Goal: Information Seeking & Learning: Find specific page/section

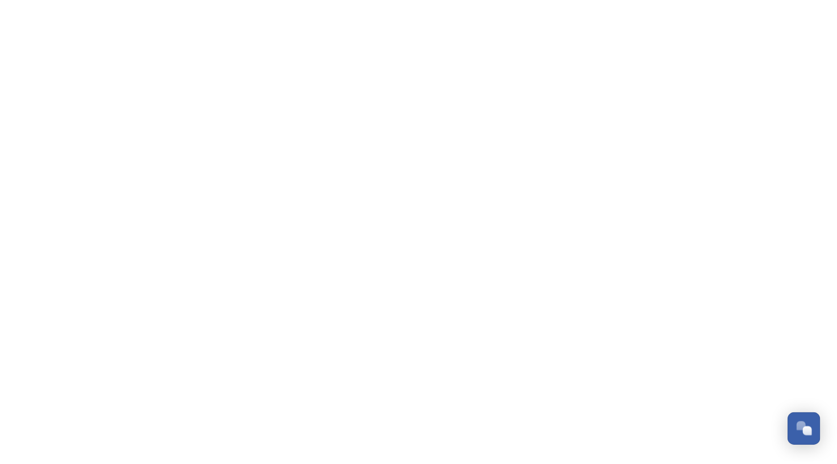
scroll to position [549, 0]
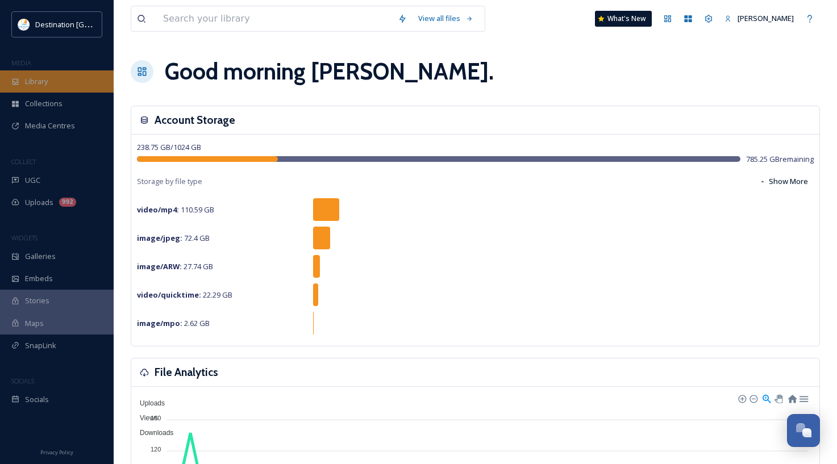
click at [72, 84] on div "Library" at bounding box center [57, 81] width 114 height 22
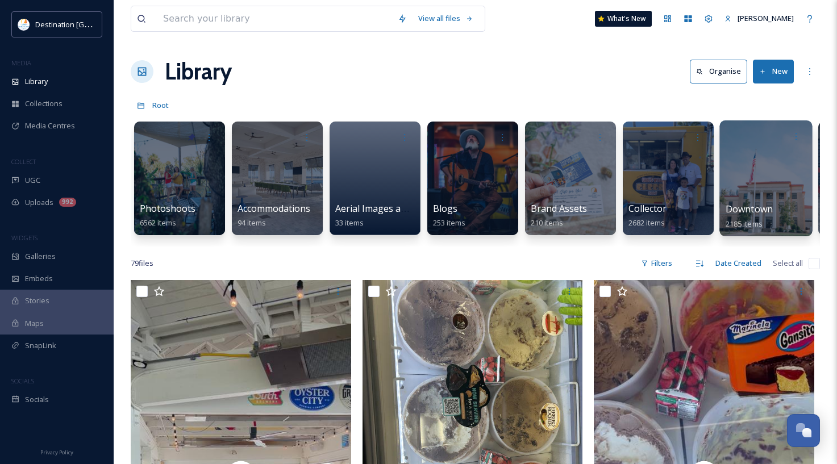
click at [767, 185] on div at bounding box center [765, 178] width 93 height 116
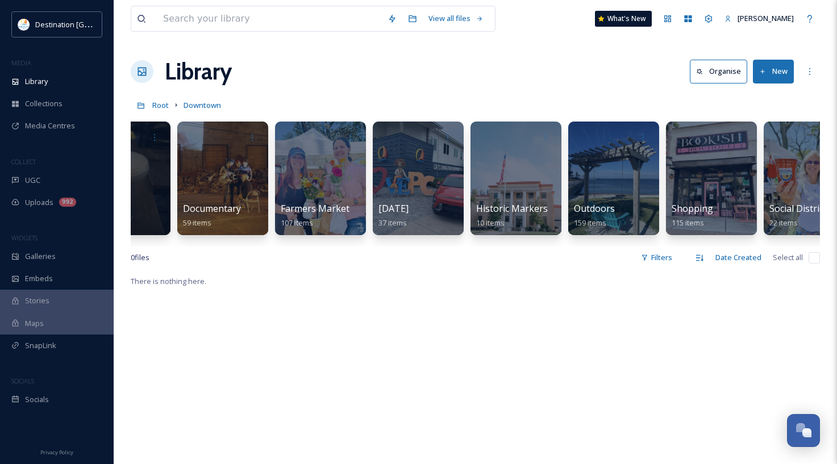
scroll to position [0, 268]
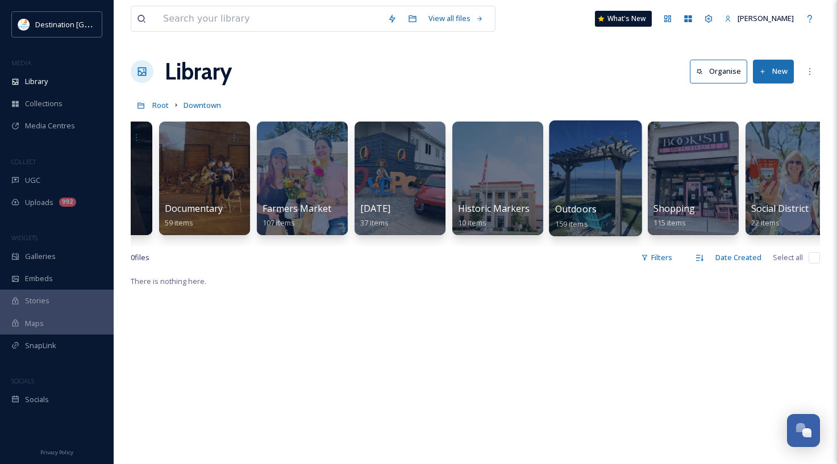
click at [621, 176] on div at bounding box center [595, 178] width 93 height 116
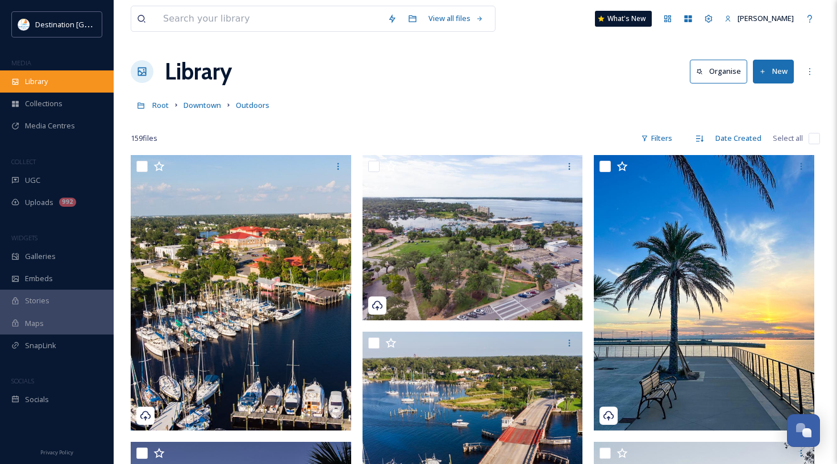
click at [59, 76] on div "Library" at bounding box center [57, 81] width 114 height 22
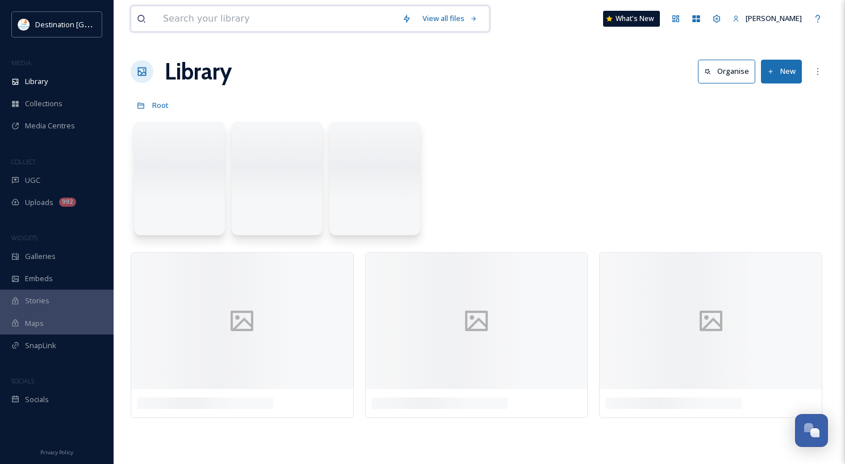
click at [231, 20] on input at bounding box center [276, 18] width 239 height 25
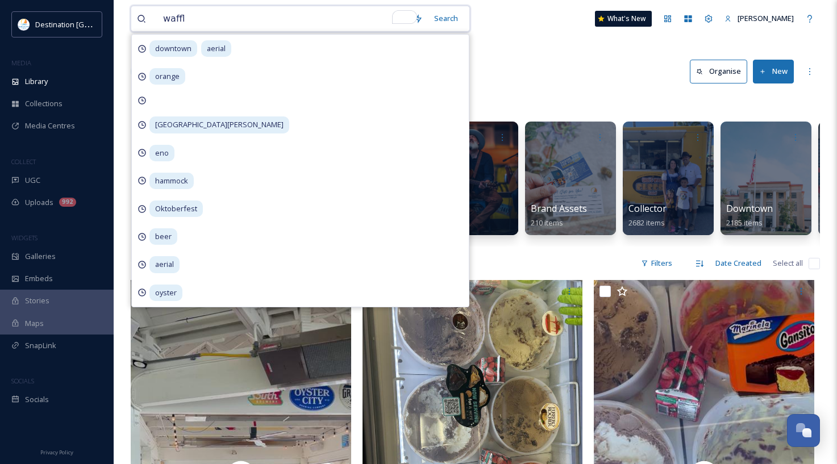
type input "waffle"
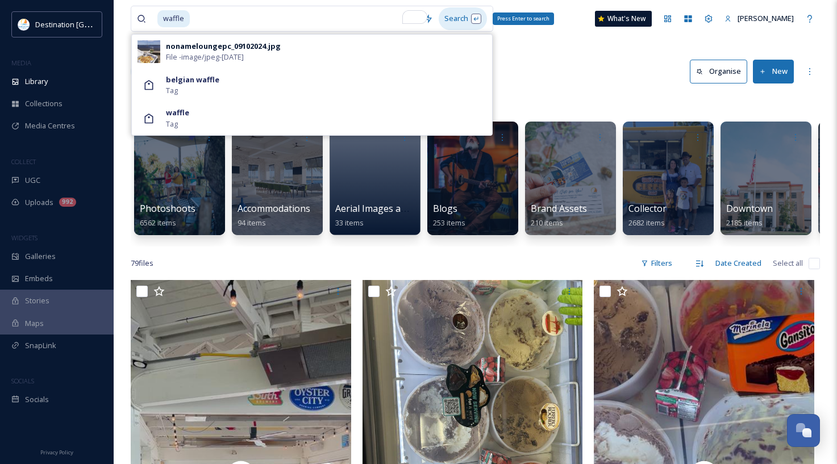
click at [470, 20] on div "Search Press Enter to search" at bounding box center [462, 18] width 48 height 22
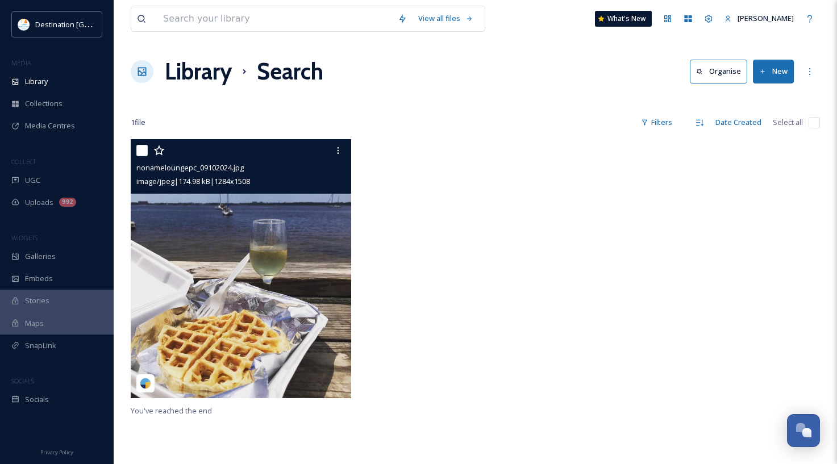
click at [298, 358] on img at bounding box center [241, 268] width 220 height 259
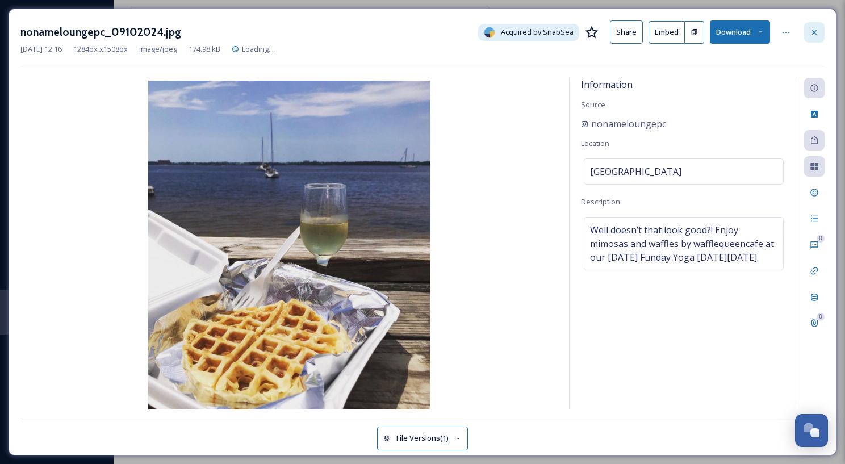
click at [811, 34] on icon at bounding box center [814, 32] width 9 height 9
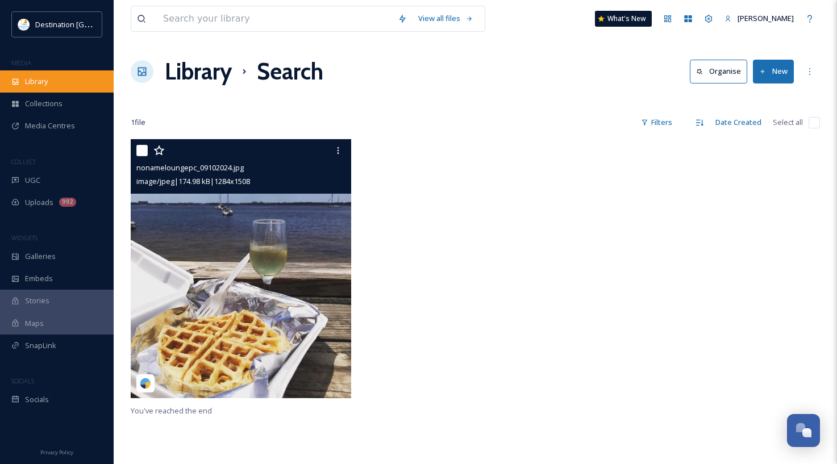
click at [73, 82] on div "Library" at bounding box center [57, 81] width 114 height 22
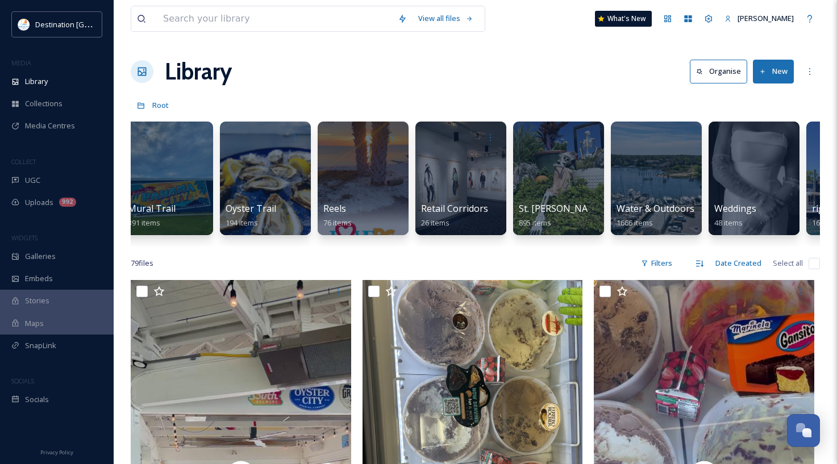
scroll to position [0, 1039]
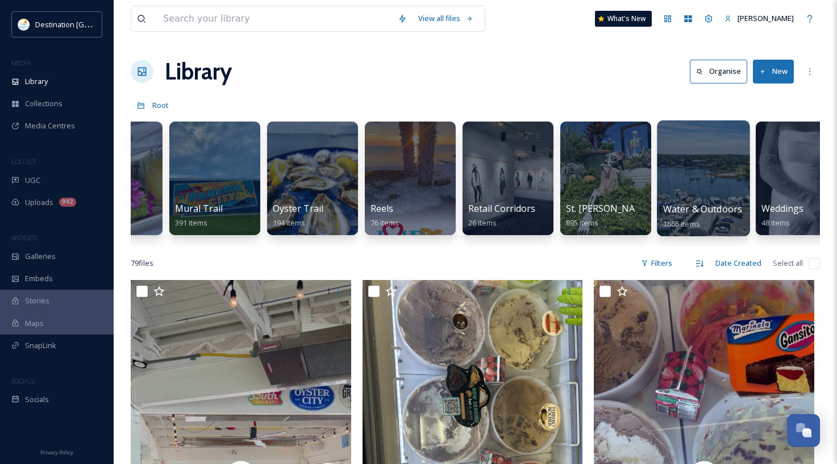
click at [699, 183] on div at bounding box center [703, 178] width 93 height 116
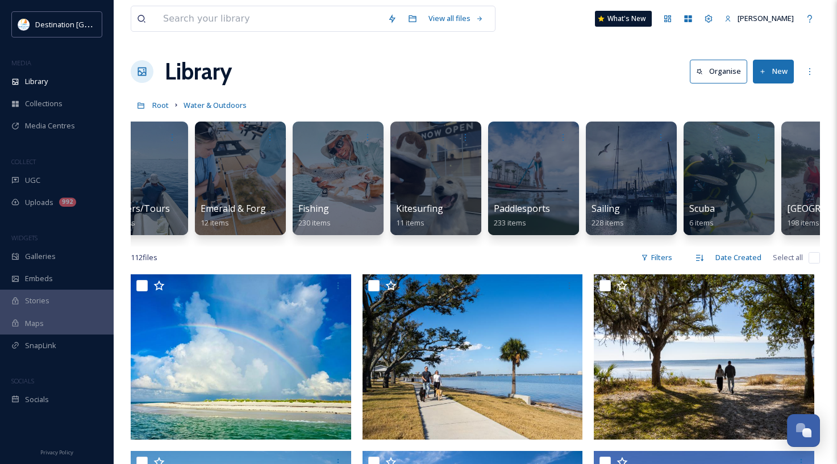
scroll to position [0, 234]
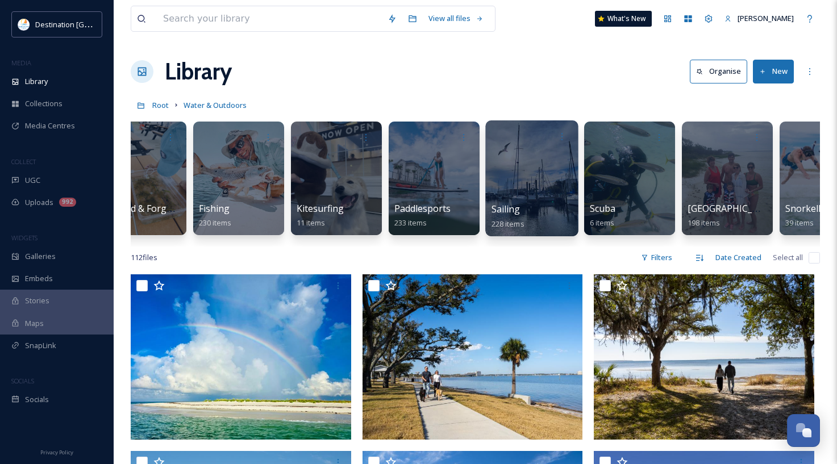
click at [541, 215] on div "Sailing 228 items" at bounding box center [531, 216] width 81 height 28
click at [539, 184] on div at bounding box center [531, 178] width 93 height 116
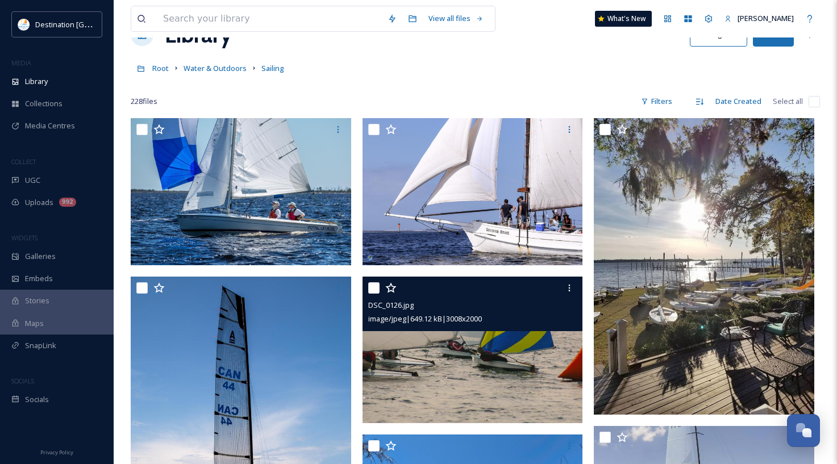
scroll to position [57, 0]
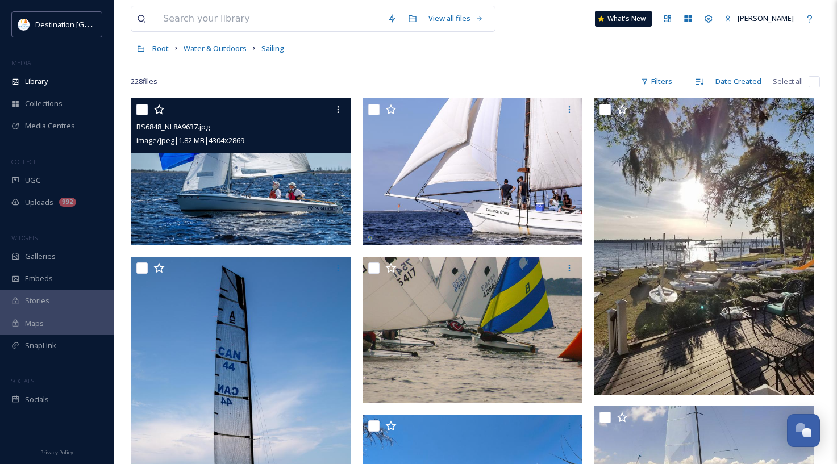
click at [233, 175] on img at bounding box center [241, 171] width 220 height 147
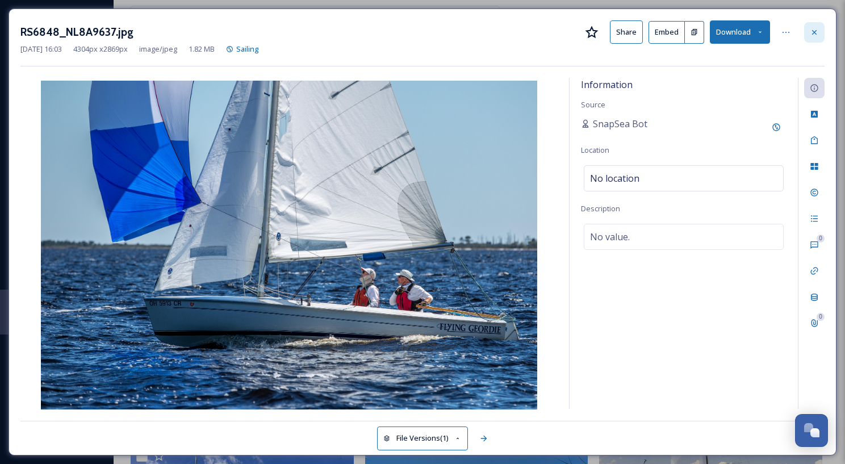
click at [815, 35] on icon at bounding box center [814, 32] width 9 height 9
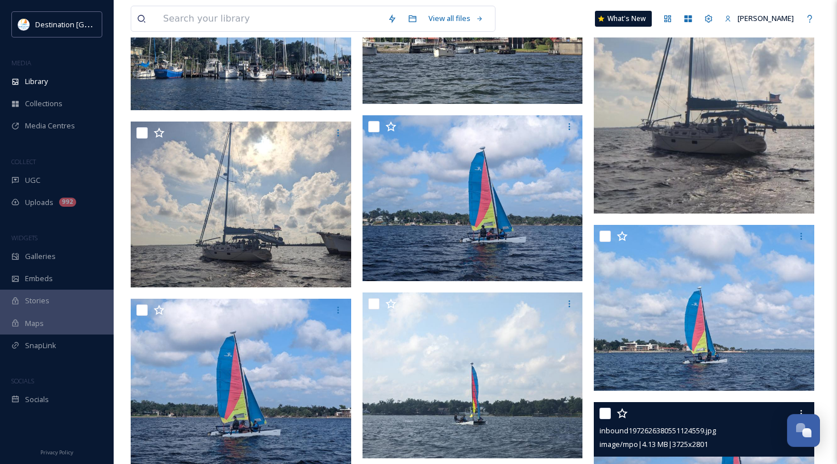
scroll to position [1534, 0]
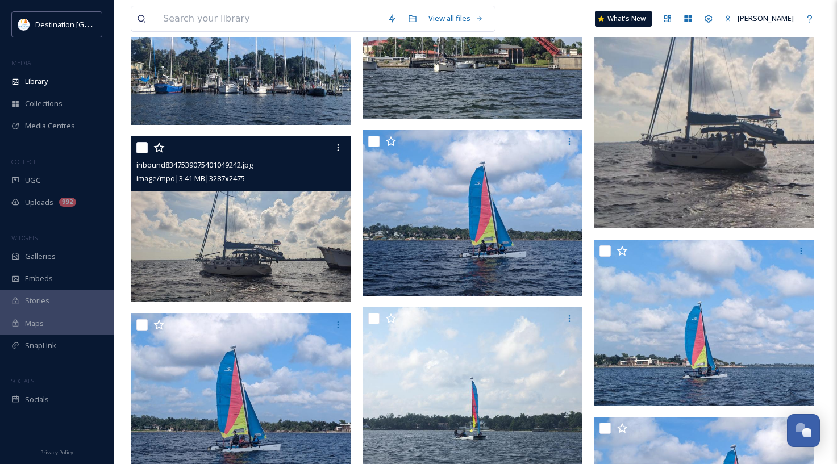
click at [286, 202] on img at bounding box center [241, 219] width 220 height 166
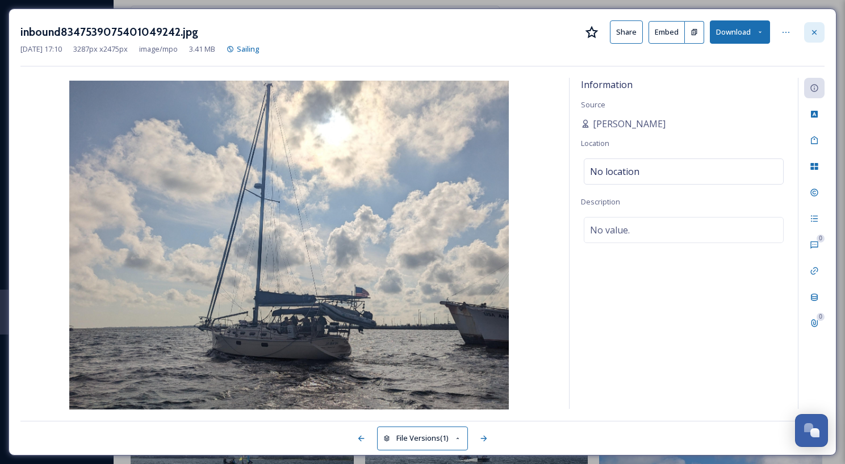
click at [810, 28] on icon at bounding box center [814, 32] width 9 height 9
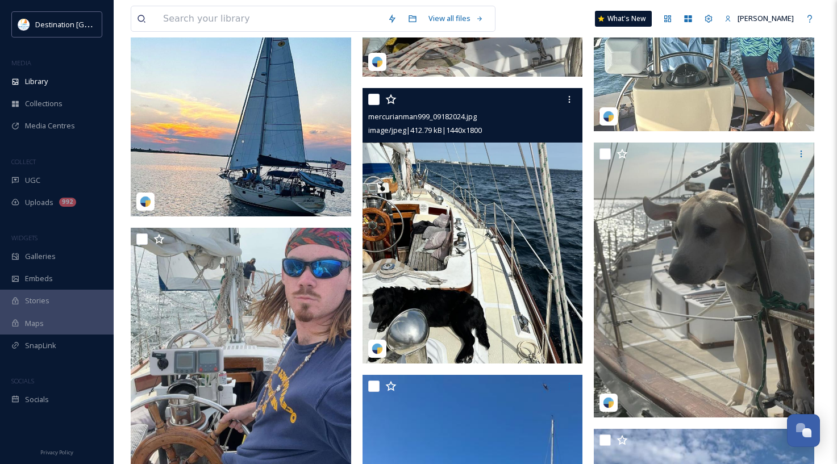
scroll to position [3105, 0]
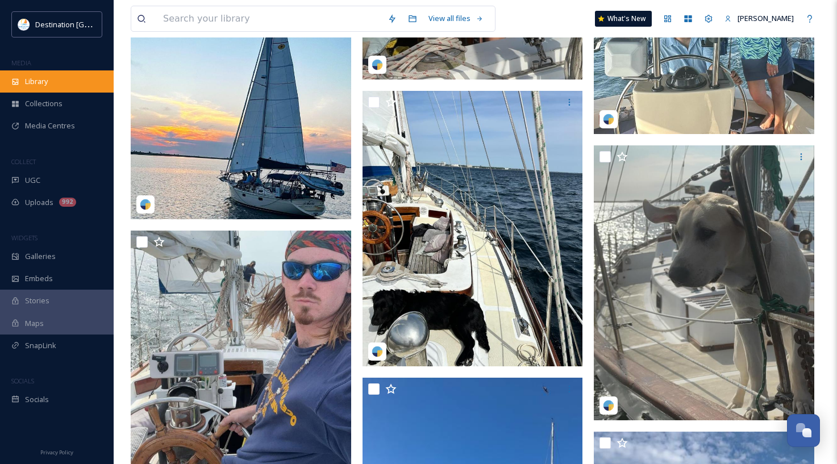
click at [41, 70] on div "Library" at bounding box center [57, 81] width 114 height 22
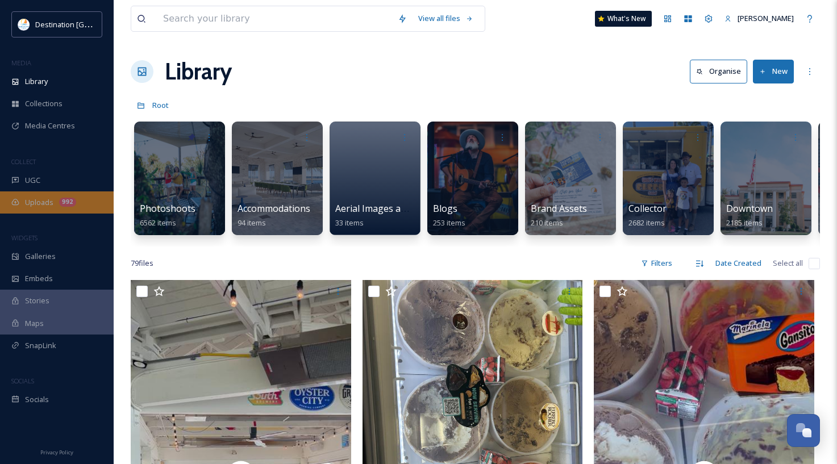
click at [42, 210] on div "Uploads 992" at bounding box center [57, 202] width 114 height 22
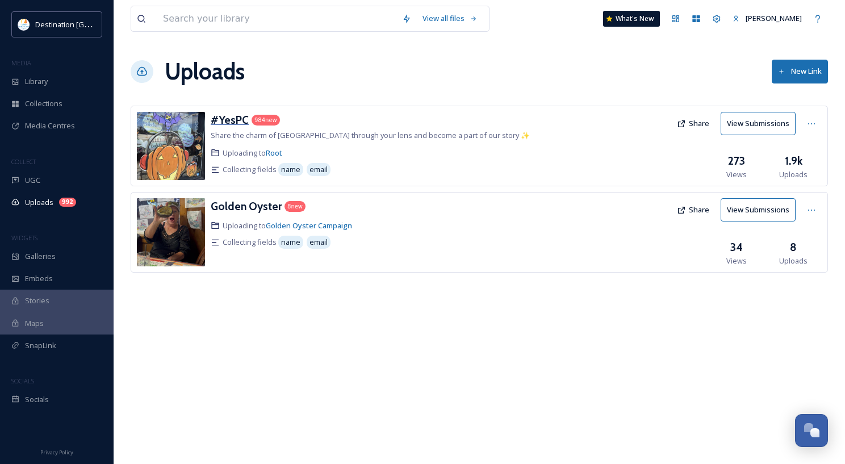
click at [229, 118] on h3 "#YesPC" at bounding box center [230, 120] width 38 height 14
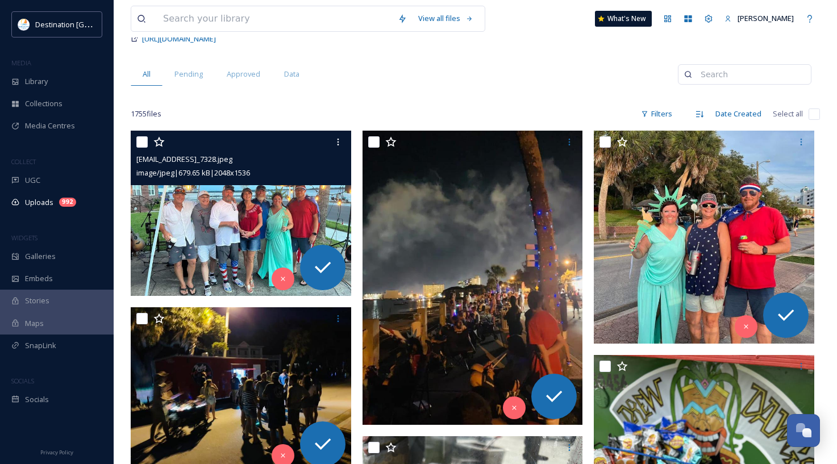
scroll to position [114, 0]
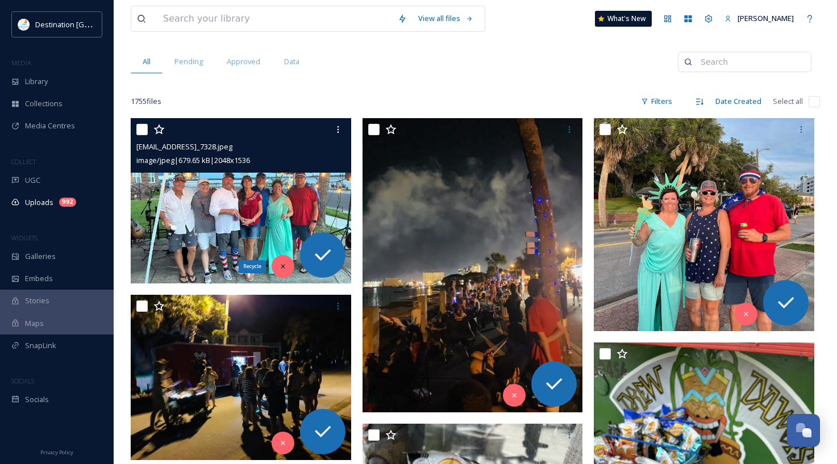
click at [276, 268] on div "Recycle" at bounding box center [282, 266] width 23 height 23
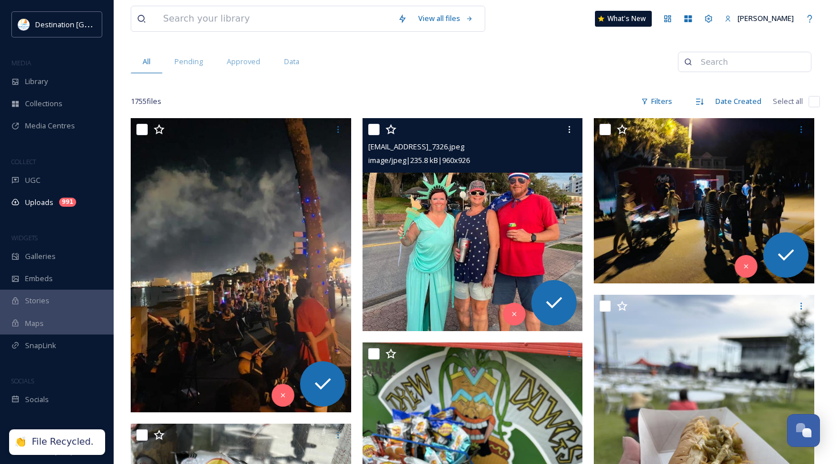
scroll to position [170, 0]
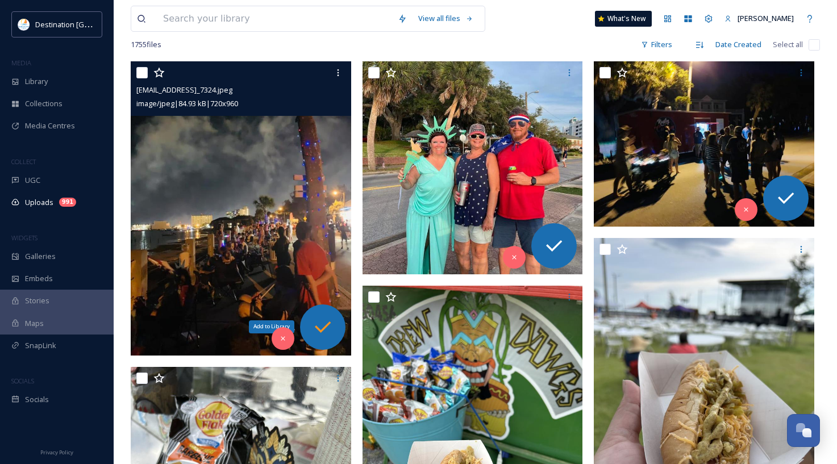
click at [332, 324] on icon at bounding box center [322, 327] width 23 height 23
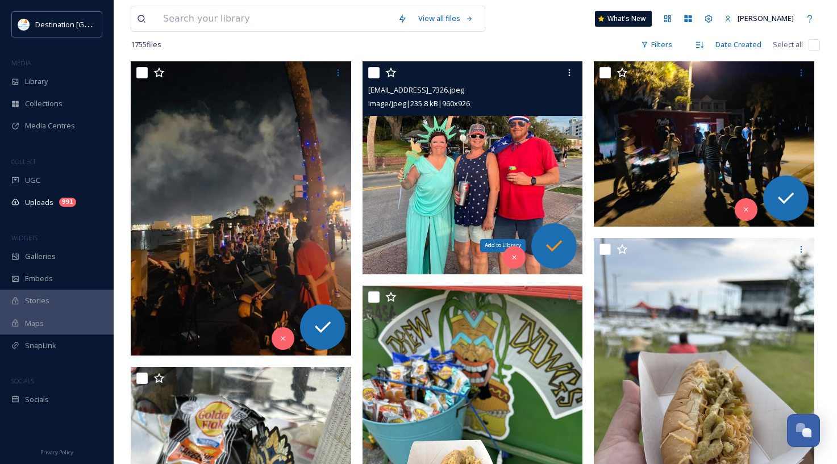
click at [565, 241] on icon at bounding box center [553, 246] width 23 height 23
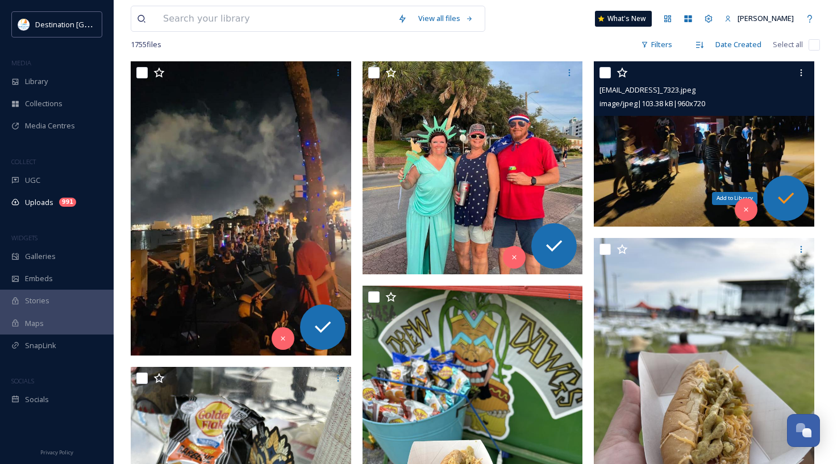
click at [779, 196] on icon at bounding box center [785, 198] width 23 height 23
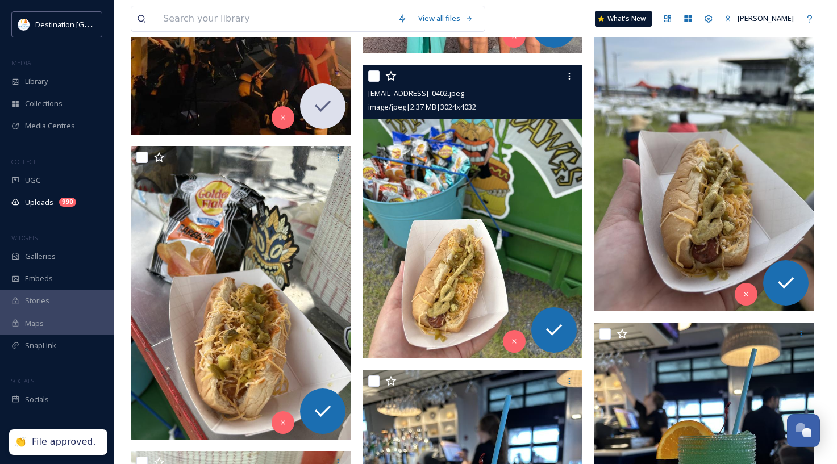
scroll to position [398, 0]
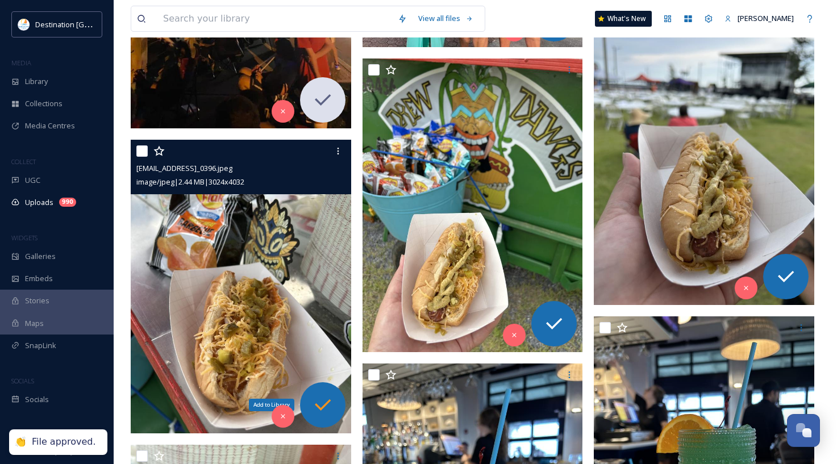
click at [325, 396] on icon at bounding box center [322, 405] width 23 height 23
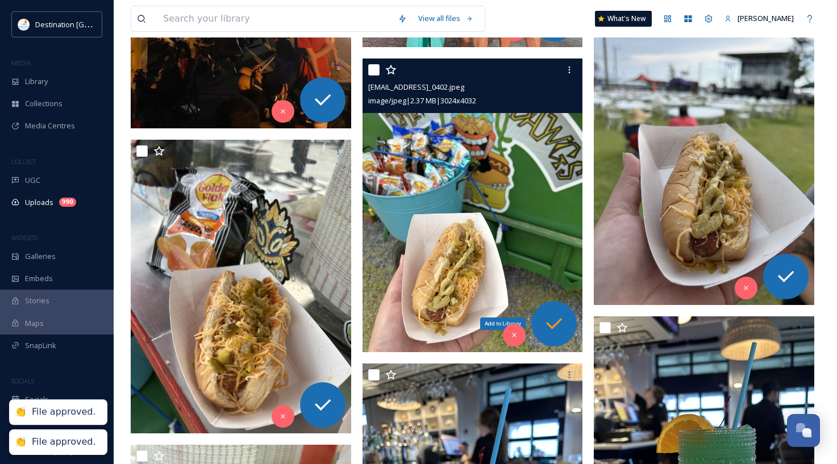
click at [562, 315] on icon at bounding box center [553, 323] width 23 height 23
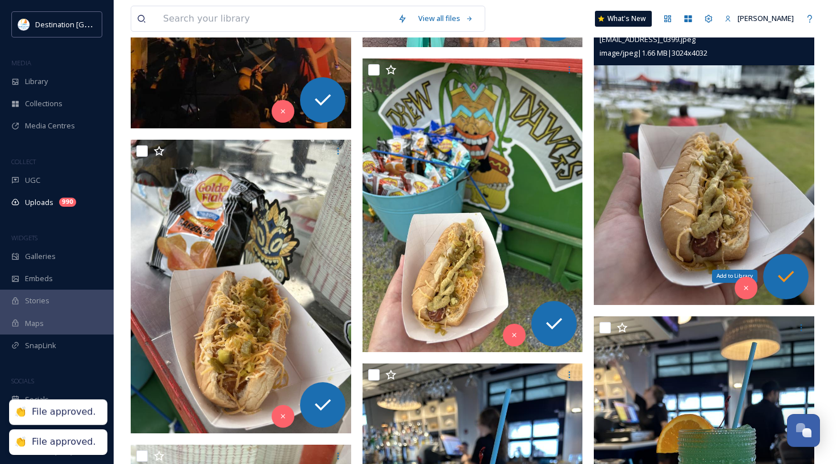
click at [782, 286] on icon at bounding box center [785, 276] width 23 height 23
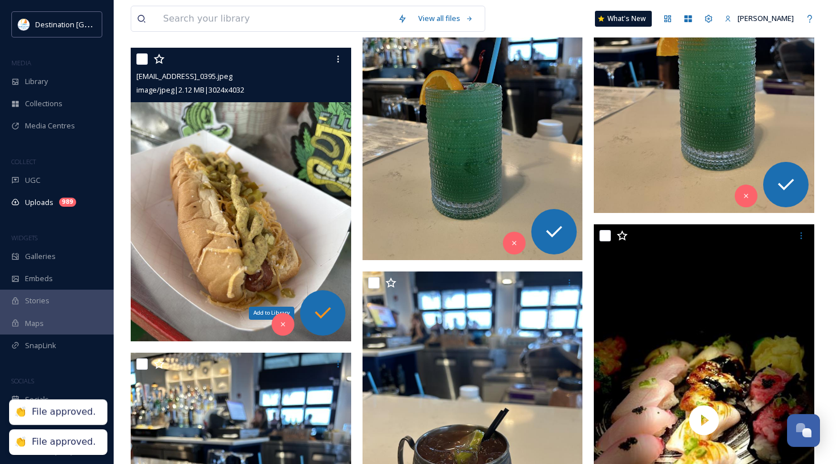
scroll to position [795, 0]
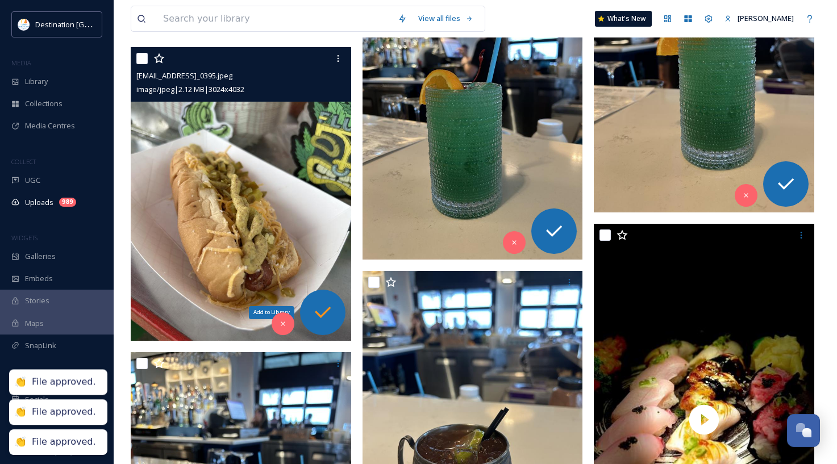
click at [324, 312] on icon at bounding box center [322, 312] width 23 height 23
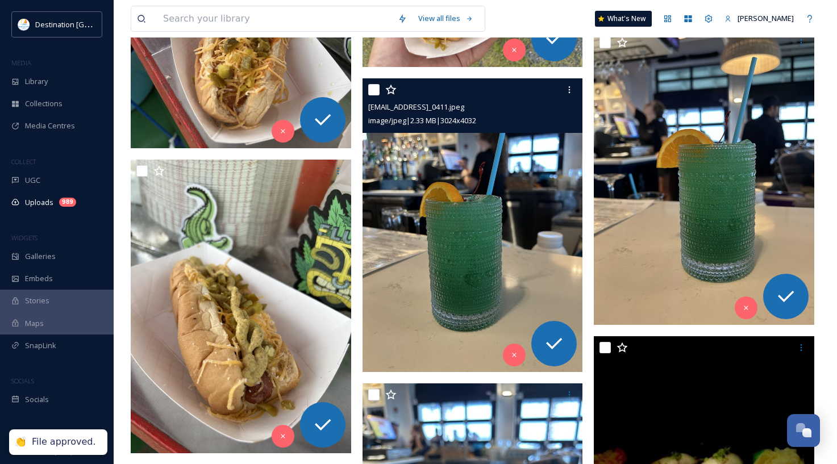
scroll to position [682, 0]
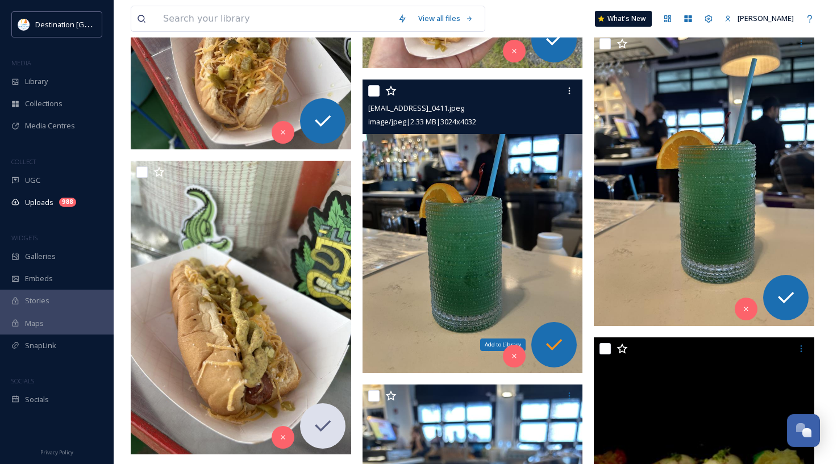
click at [563, 346] on icon at bounding box center [553, 344] width 23 height 23
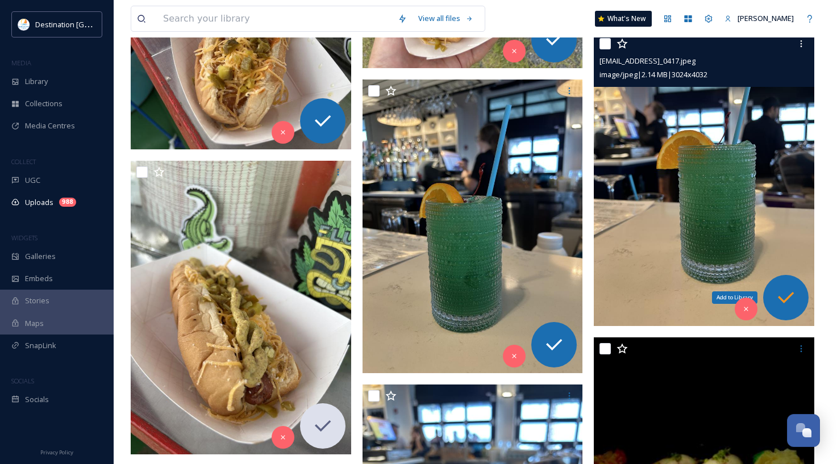
click at [797, 287] on div "Add to Library" at bounding box center [785, 297] width 45 height 45
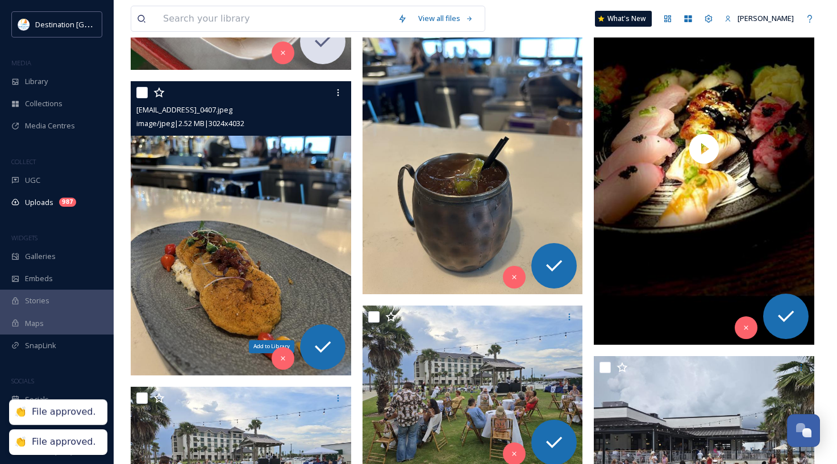
scroll to position [1079, 0]
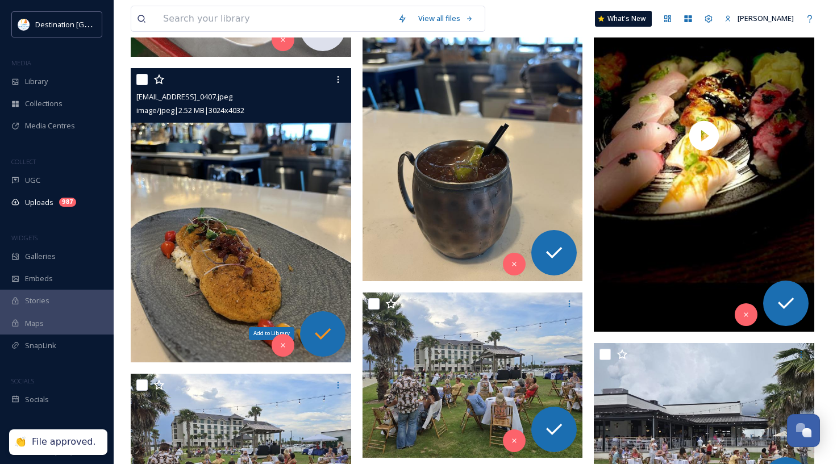
click at [327, 339] on icon at bounding box center [322, 334] width 23 height 23
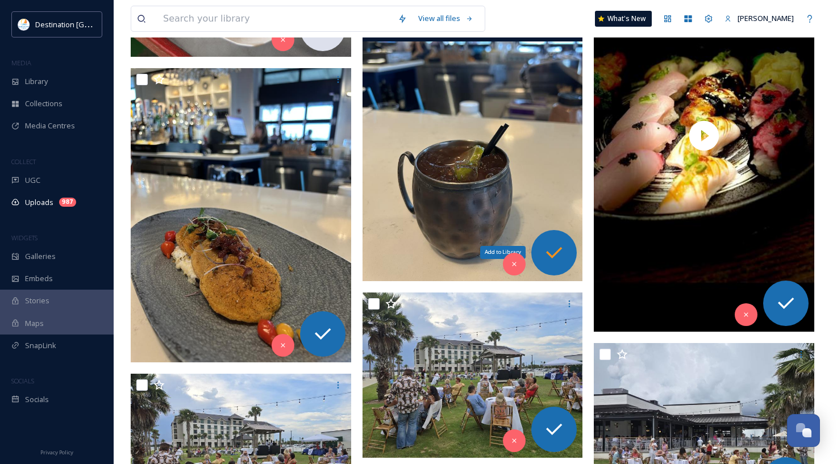
click at [558, 251] on icon at bounding box center [554, 252] width 16 height 11
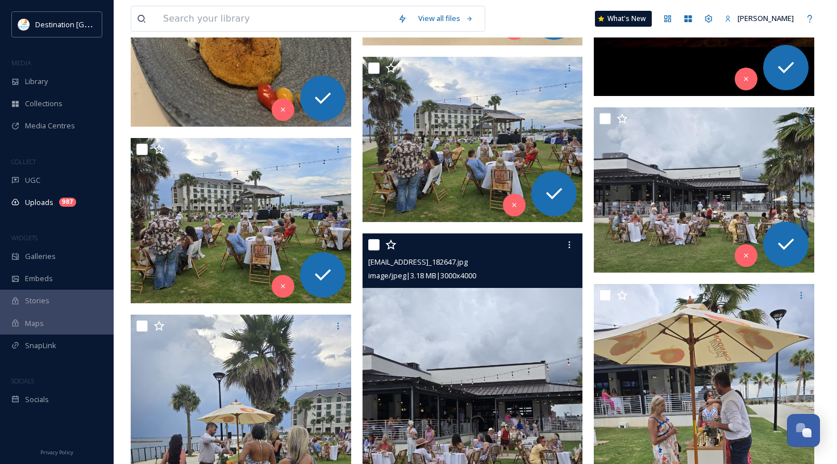
scroll to position [1363, 0]
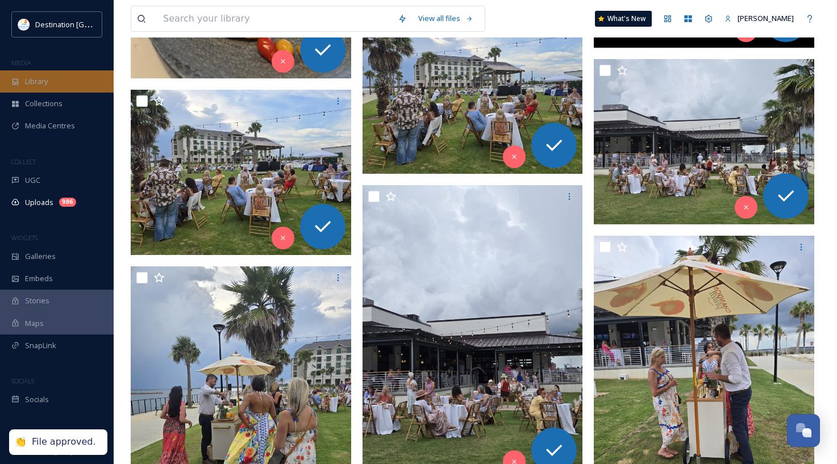
click at [48, 83] on span "Library" at bounding box center [36, 81] width 23 height 11
